Goal: Task Accomplishment & Management: Use online tool/utility

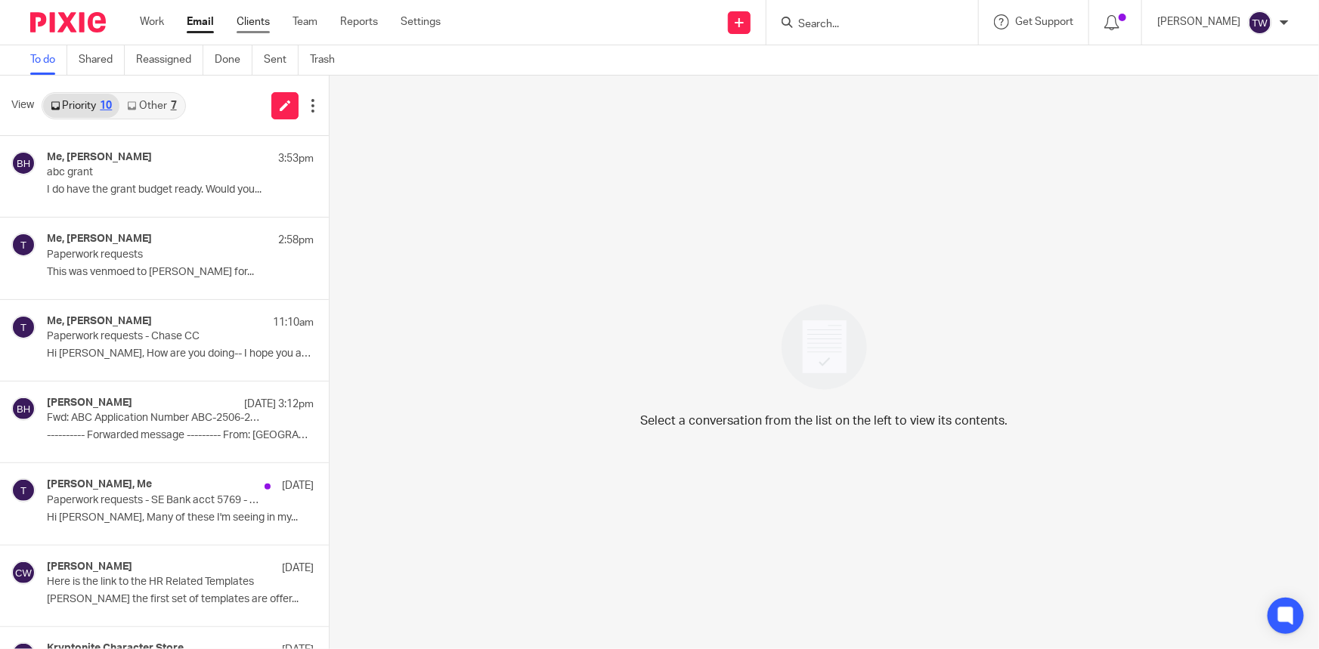
click at [253, 17] on link "Clients" at bounding box center [253, 21] width 33 height 15
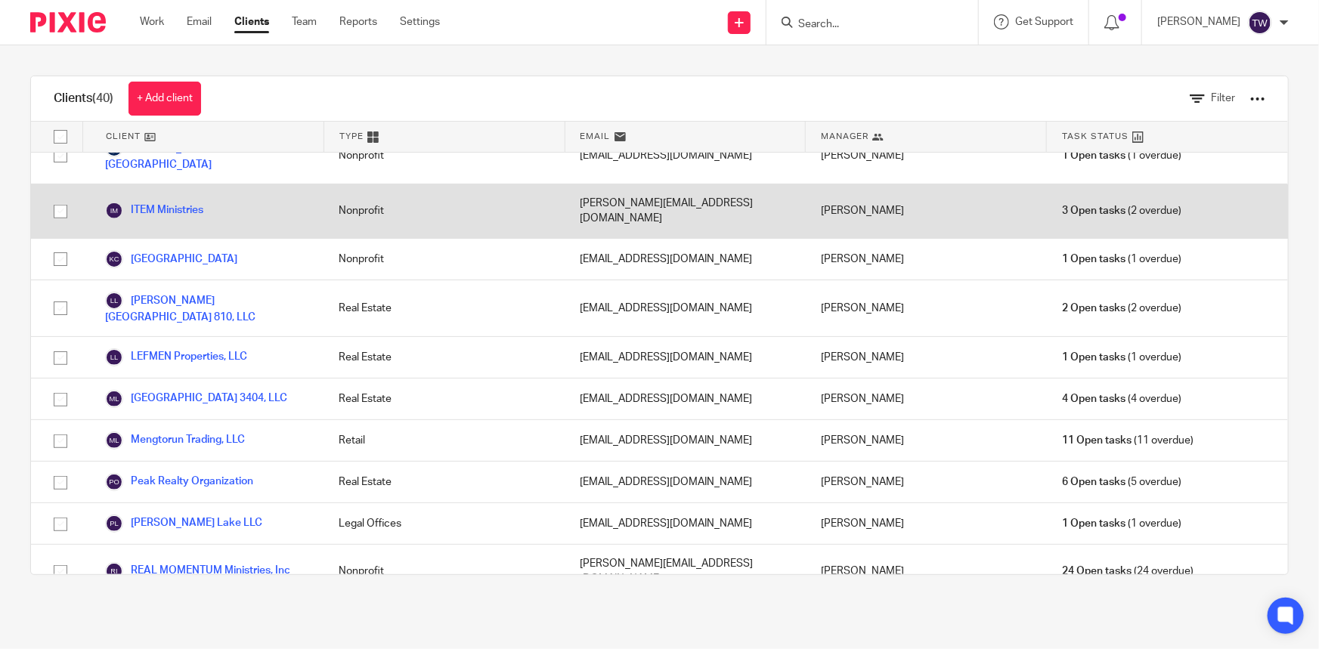
scroll to position [1031, 0]
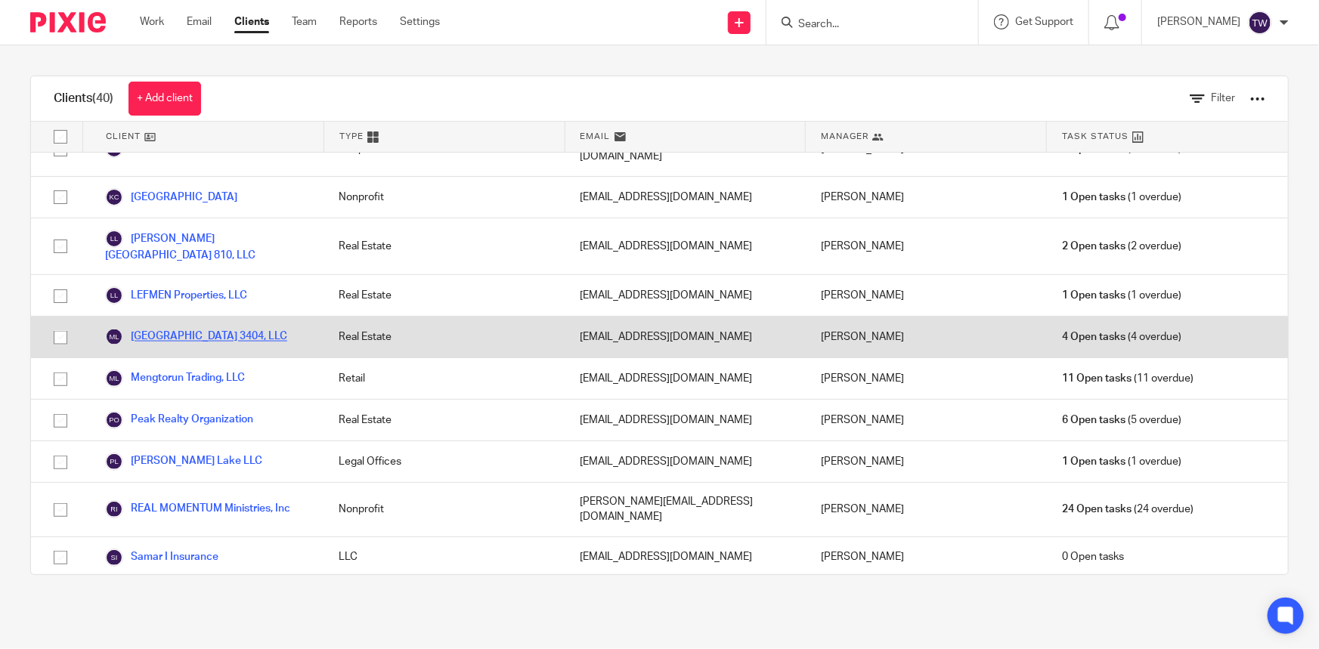
click at [184, 328] on link "[GEOGRAPHIC_DATA] 3404, LLC" at bounding box center [196, 337] width 182 height 18
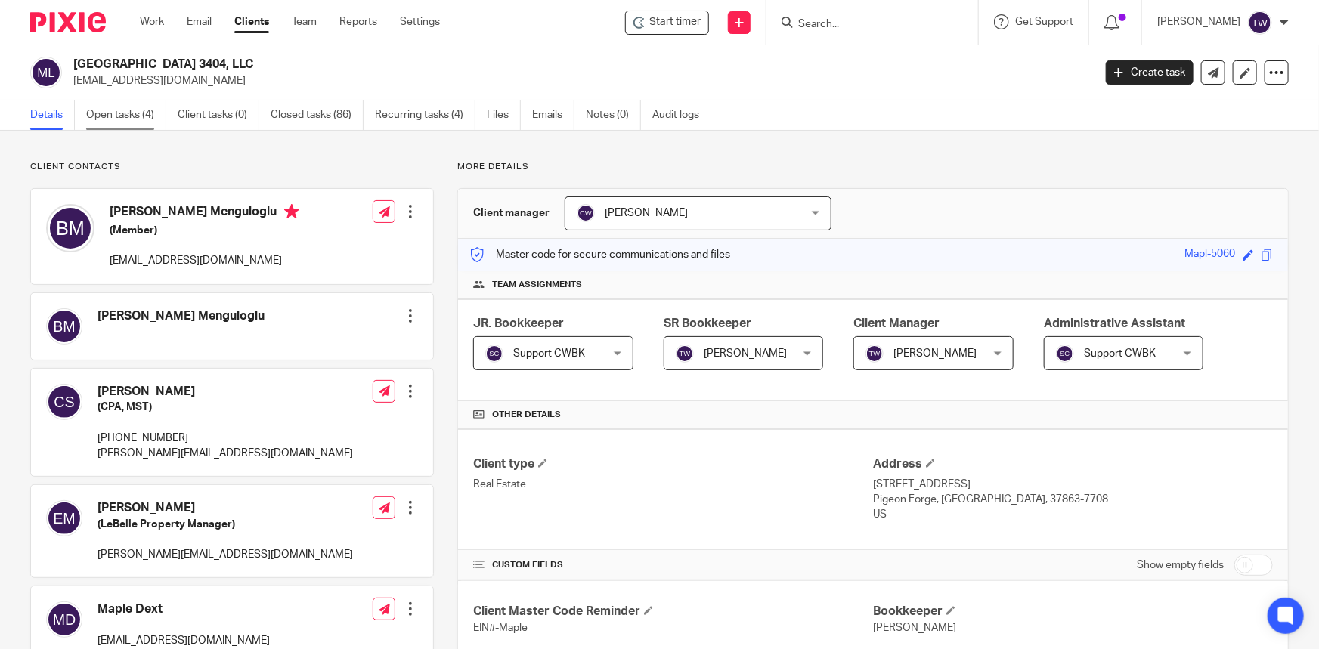
click at [126, 116] on link "Open tasks (4)" at bounding box center [126, 115] width 80 height 29
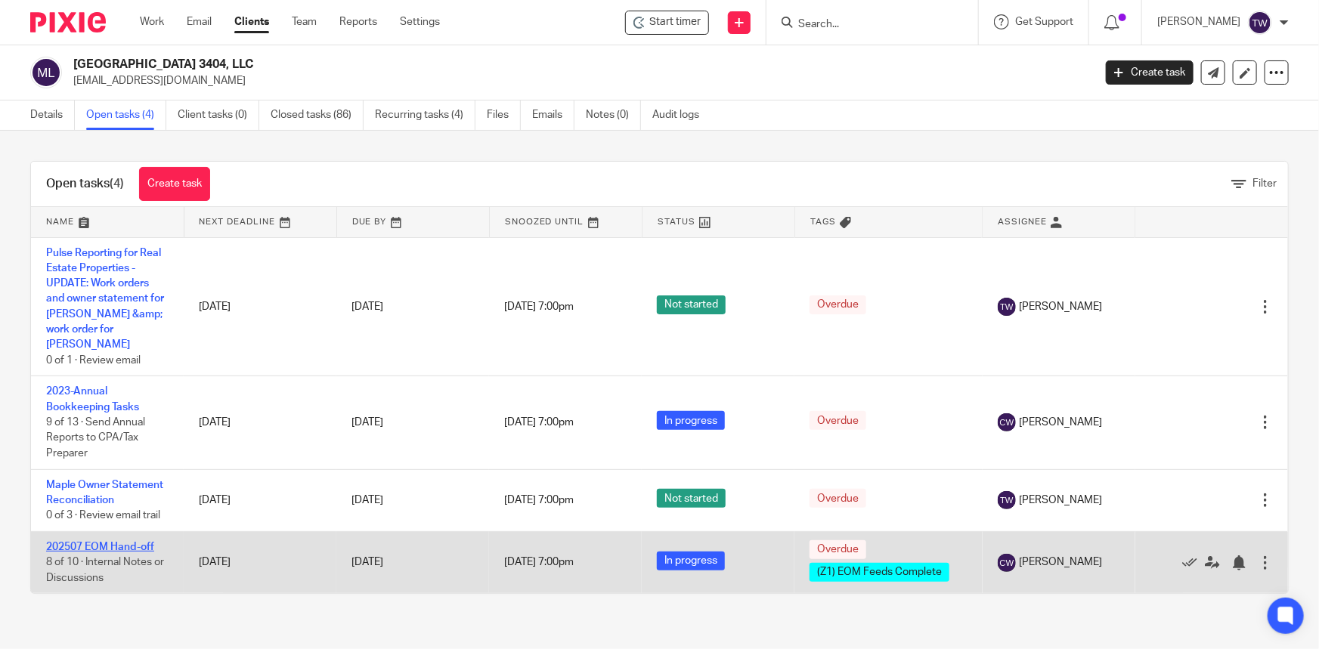
click at [82, 542] on link "202507 EOM Hand-off" at bounding box center [100, 547] width 108 height 11
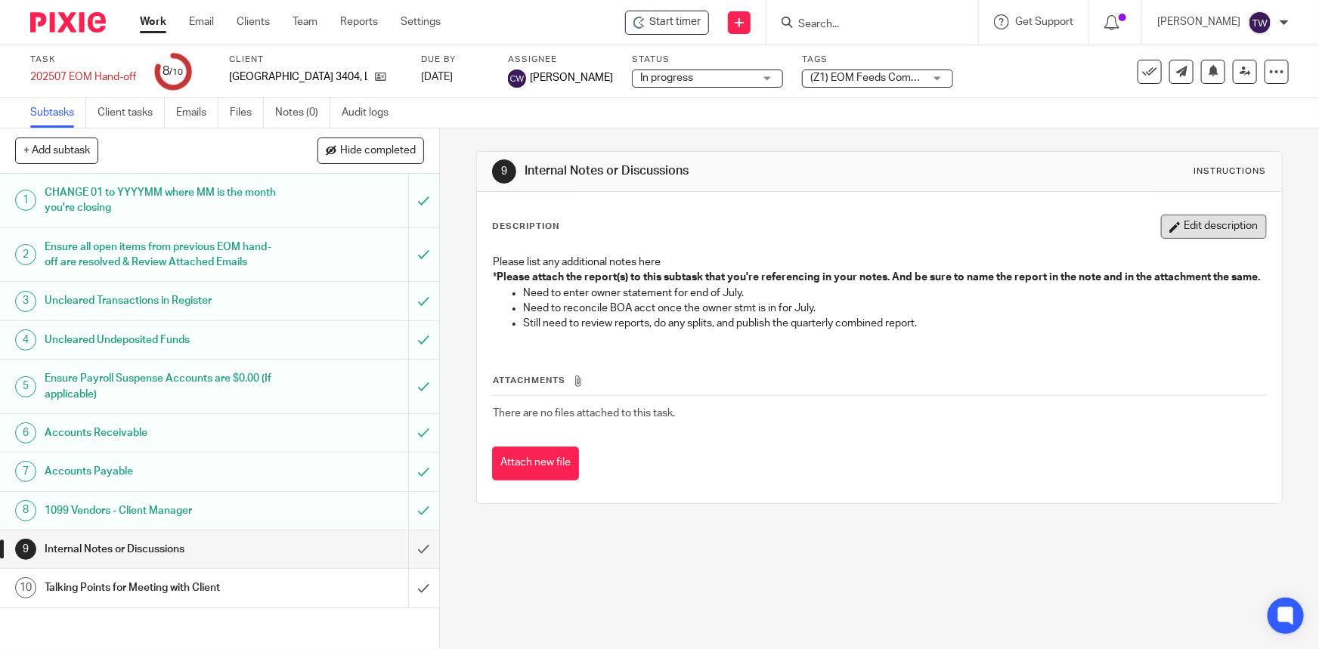
click at [1164, 225] on button "Edit description" at bounding box center [1214, 227] width 106 height 24
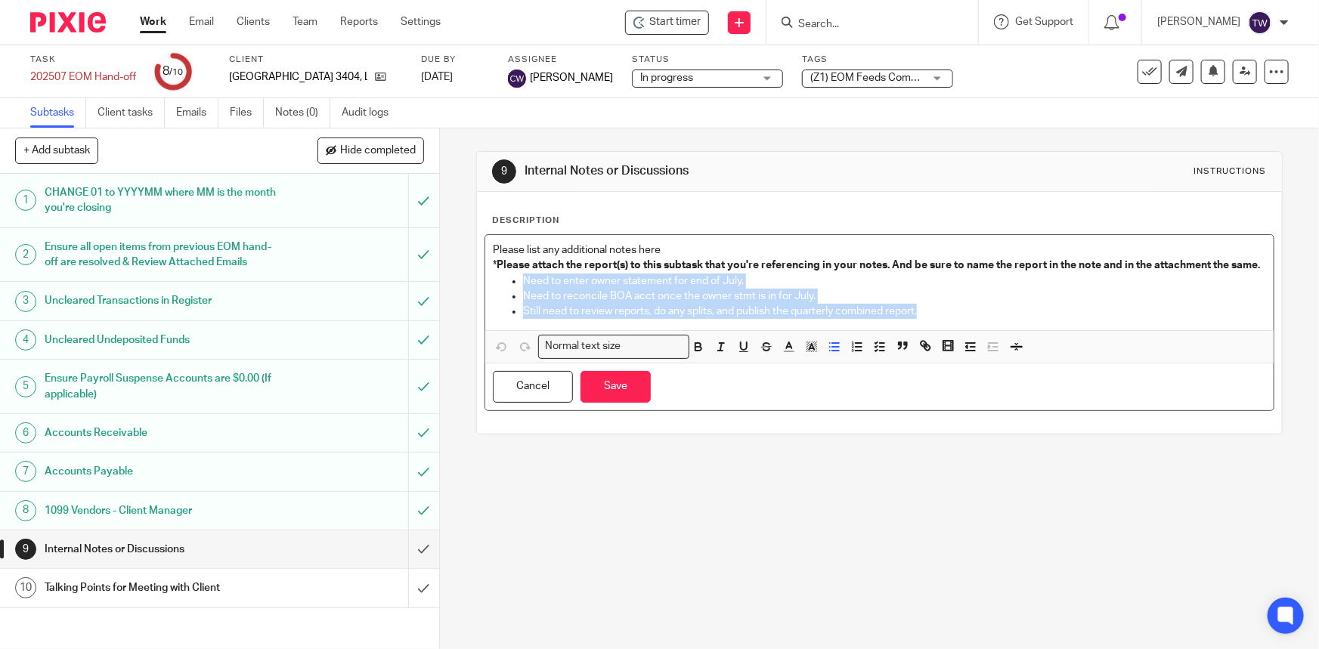
drag, startPoint x: 809, startPoint y: 328, endPoint x: 513, endPoint y: 296, distance: 297.3
click at [513, 296] on ul "Need to enter owner statement for end of July. Need to reconcile BOA acct once …" at bounding box center [879, 297] width 773 height 46
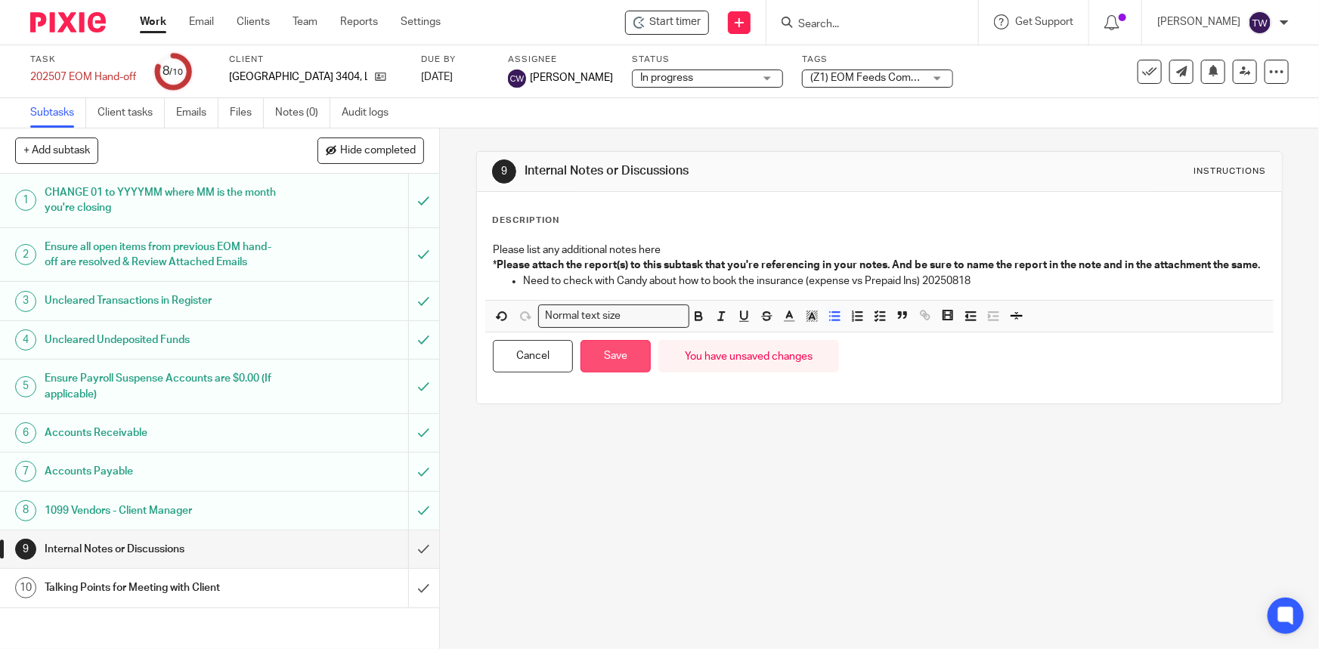
click at [609, 370] on button "Save" at bounding box center [616, 356] width 70 height 33
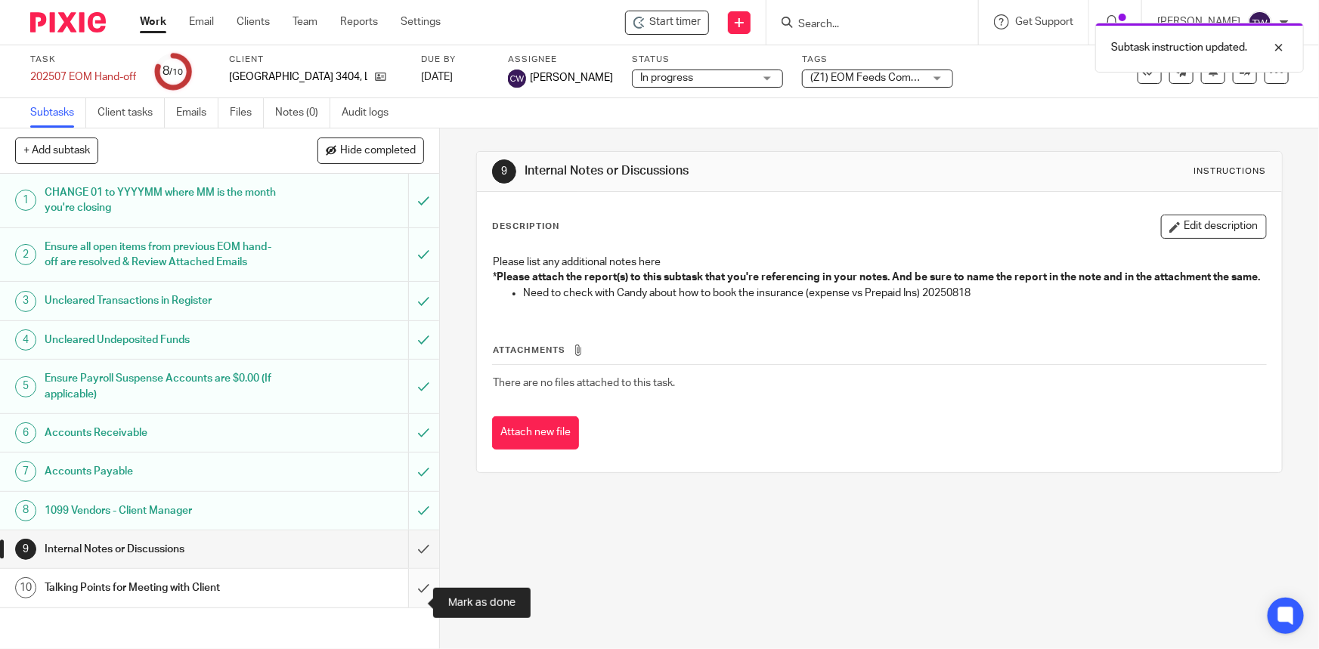
click at [408, 604] on input "submit" at bounding box center [219, 588] width 439 height 38
